Goal: Transaction & Acquisition: Subscribe to service/newsletter

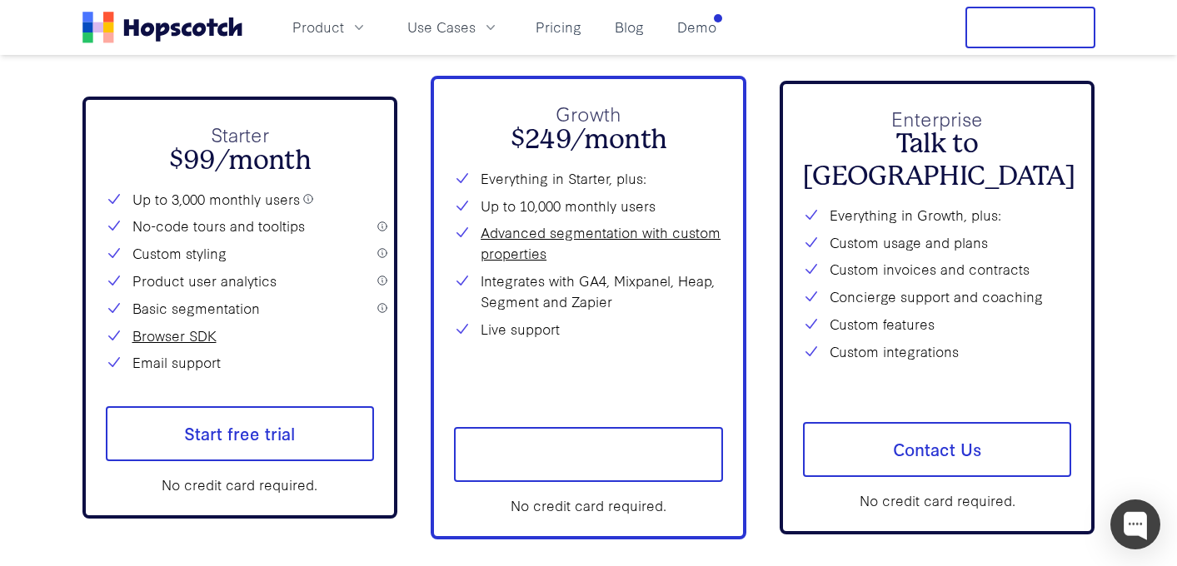
scroll to position [6006, 0]
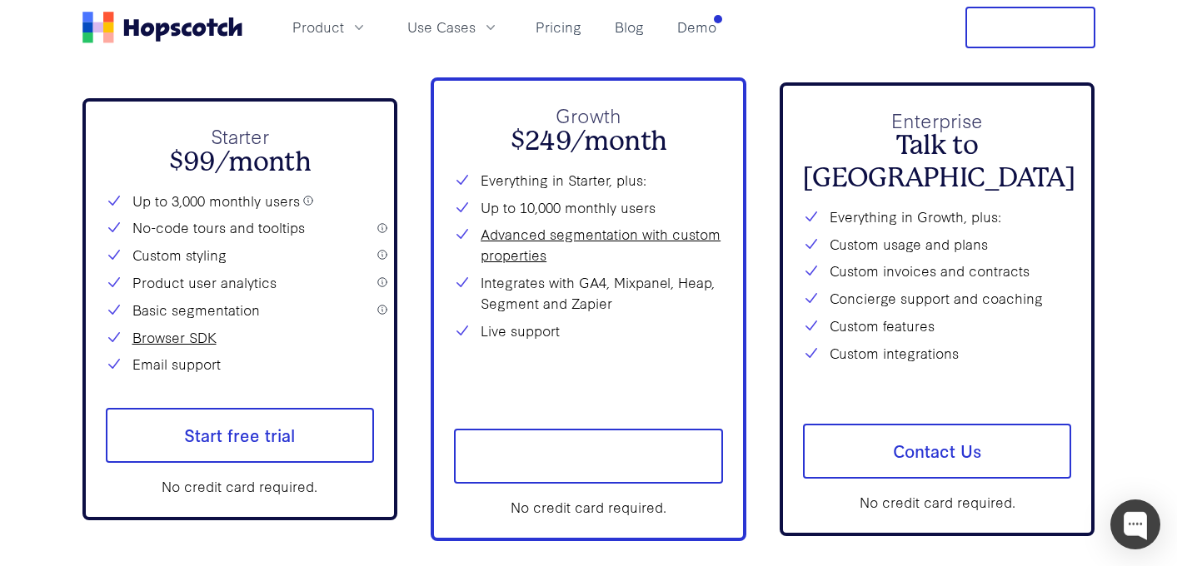
click at [370, 66] on div "Plans & Pricing All plans come with unlimited product tours and unlimited in-ap…" at bounding box center [588, 220] width 1013 height 805
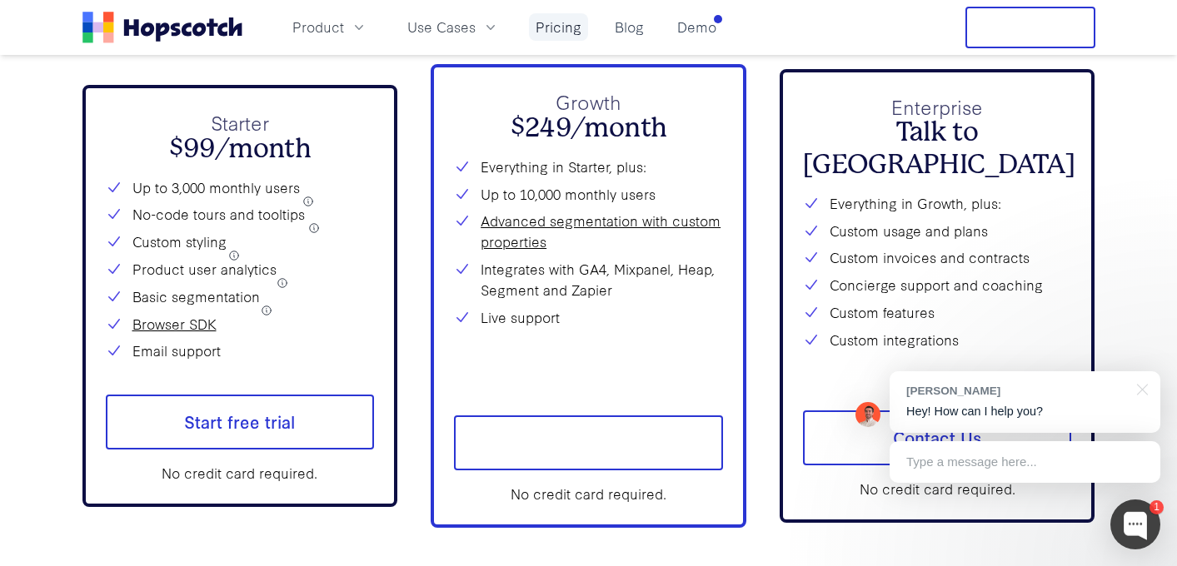
click at [578, 32] on link "Pricing" at bounding box center [558, 26] width 59 height 27
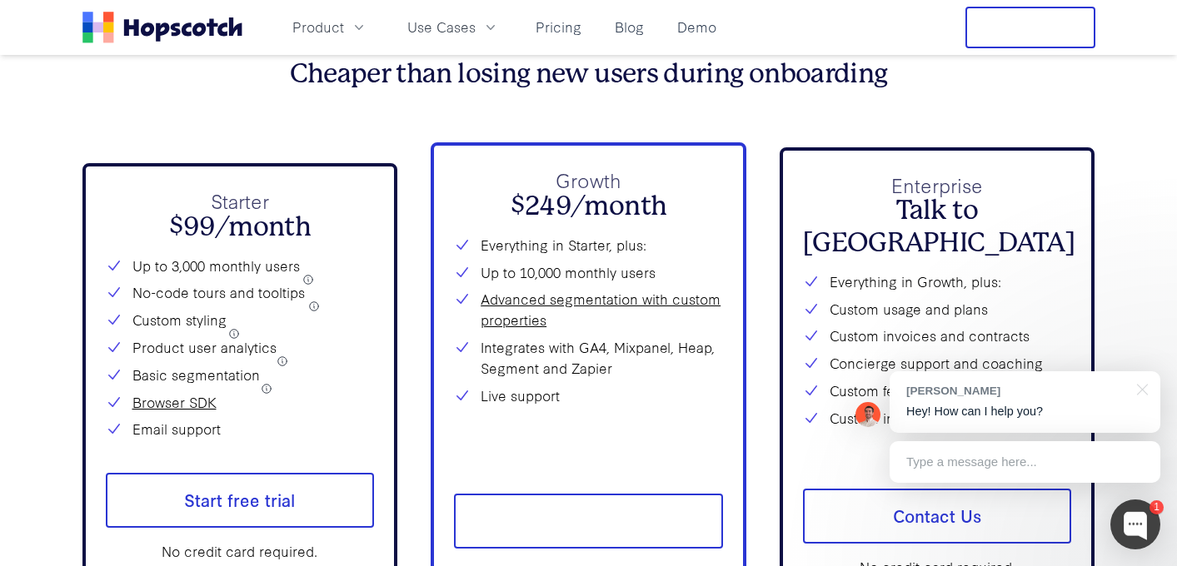
scroll to position [5941, 0]
